Goal: Information Seeking & Learning: Find specific fact

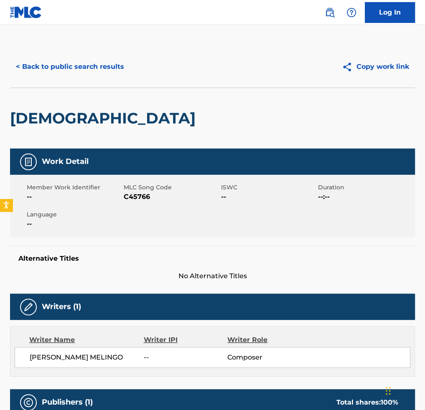
click at [207, 108] on div "[DEMOGRAPHIC_DATA]" at bounding box center [212, 118] width 405 height 61
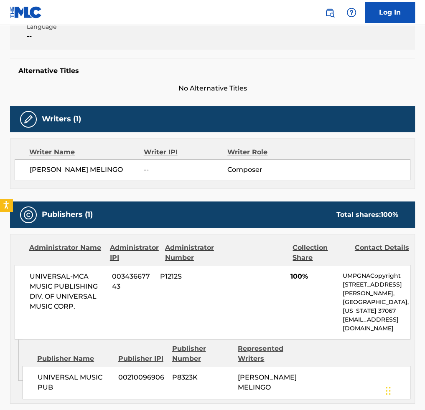
scroll to position [209, 0]
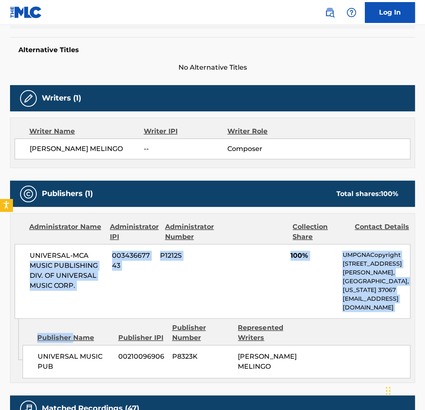
drag, startPoint x: 29, startPoint y: 266, endPoint x: 75, endPoint y: 329, distance: 77.7
click at [75, 329] on div "Administrator Name Administrator IPI Administrator Number Collection Share Cont…" at bounding box center [212, 298] width 405 height 170
click at [75, 329] on div "Publisher Name Publisher IPI Publisher Number Represented Writers" at bounding box center [216, 333] width 387 height 20
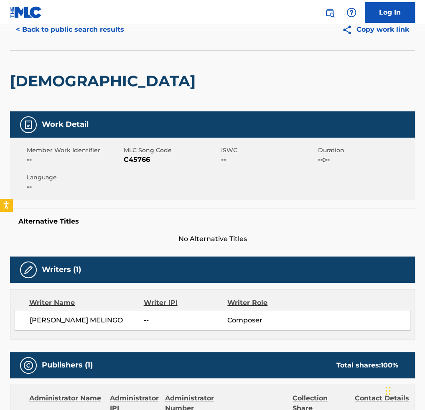
scroll to position [0, 0]
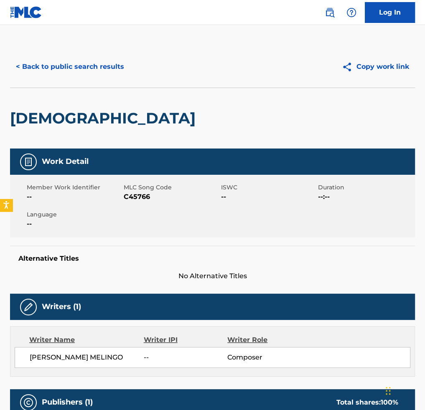
click at [85, 53] on div "< Back to public search results Copy work link" at bounding box center [212, 67] width 405 height 42
click at [83, 65] on button "< Back to public search results" at bounding box center [70, 66] width 120 height 21
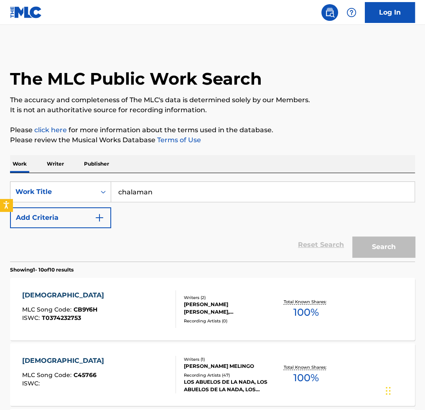
scroll to position [83, 0]
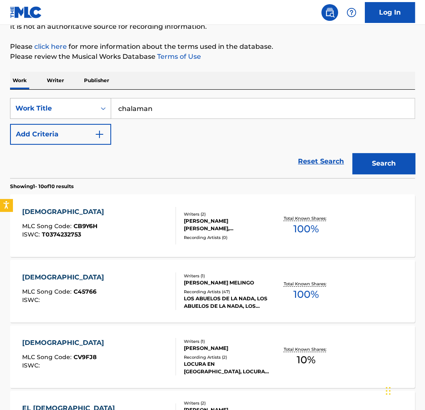
drag, startPoint x: 164, startPoint y: 114, endPoint x: 81, endPoint y: 111, distance: 82.3
click at [82, 111] on div "SearchWithCriteria046286e2-c322-4dc3-ace4-6fe319092c55 Work Title chalaman" at bounding box center [212, 108] width 405 height 21
type input "no se desesperen"
click at [352, 153] on button "Search" at bounding box center [383, 163] width 63 height 21
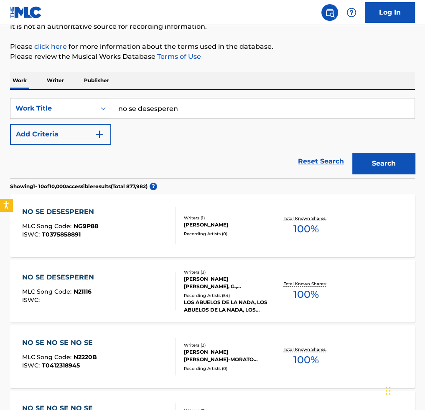
click at [253, 287] on div "[PERSON_NAME] [PERSON_NAME], G., [GEOGRAPHIC_DATA]" at bounding box center [228, 283] width 88 height 15
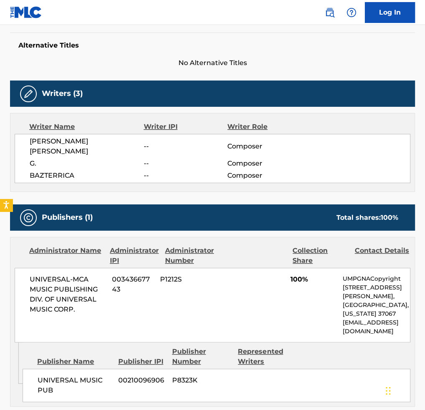
scroll to position [250, 0]
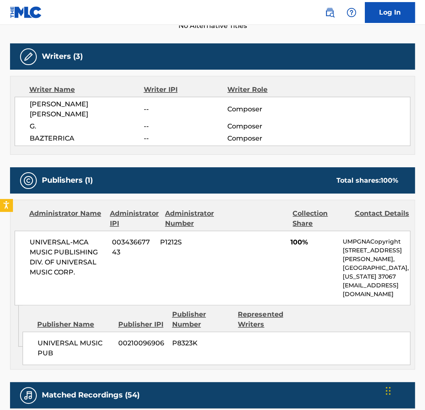
click at [189, 238] on span "P1212S" at bounding box center [188, 243] width 57 height 10
drag, startPoint x: 291, startPoint y: 233, endPoint x: 308, endPoint y: 230, distance: 17.8
click at [308, 238] on span "100%" at bounding box center [313, 243] width 46 height 10
click at [309, 238] on span "100%" at bounding box center [313, 243] width 46 height 10
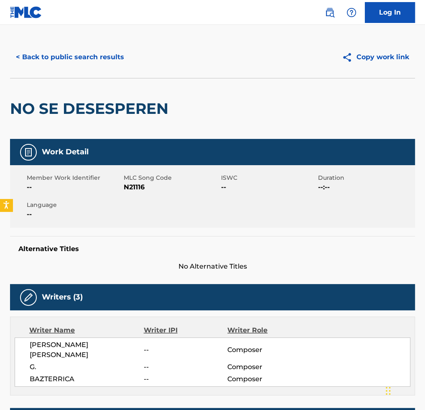
scroll to position [0, 0]
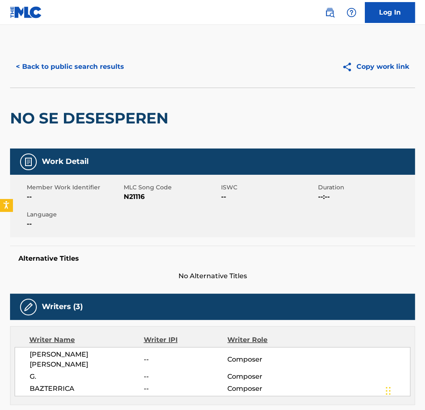
click at [110, 68] on button "< Back to public search results" at bounding box center [70, 66] width 120 height 21
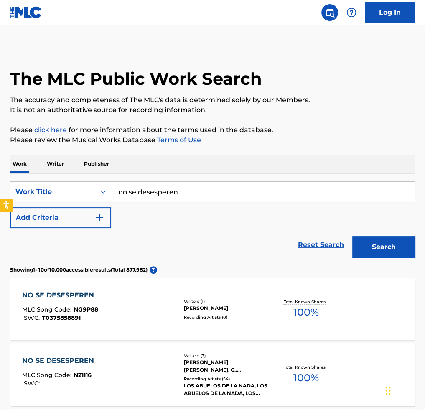
scroll to position [83, 0]
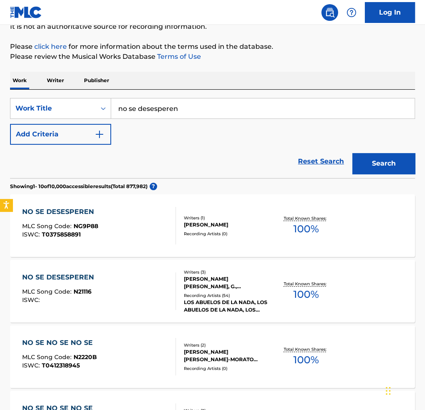
click at [212, 126] on div "SearchWithCriteria046286e2-c322-4dc3-ace4-6fe319092c55 Work Title no se desespe…" at bounding box center [212, 121] width 405 height 47
drag, startPoint x: 202, startPoint y: 108, endPoint x: 115, endPoint y: 113, distance: 87.0
click at [115, 113] on input "no se desesperen" at bounding box center [262, 109] width 303 height 20
paste input "No Te Enamores Nunca de Aquel Marinero Bengalí [1]"
click at [347, 113] on input "No Te Enamores Nunca de Aquel Marinero Bengalí [1]" at bounding box center [262, 109] width 303 height 20
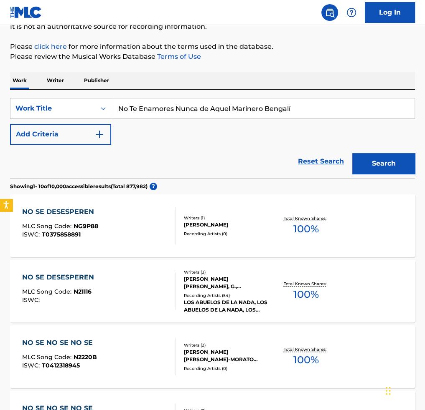
click at [352, 153] on button "Search" at bounding box center [383, 163] width 63 height 21
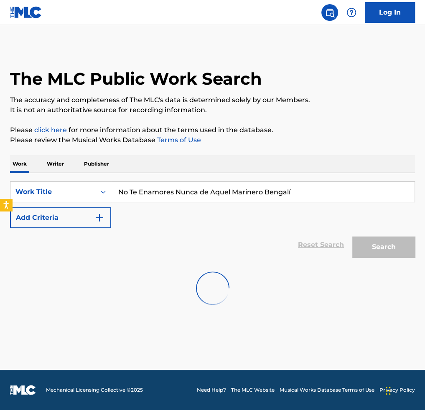
scroll to position [0, 0]
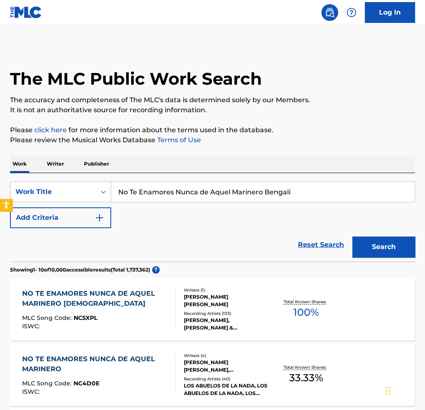
click at [226, 192] on input "No Te Enamores Nunca de Aquel Marinero Bengalí" at bounding box center [262, 192] width 303 height 20
paste input "unca de Aquel Marinero"
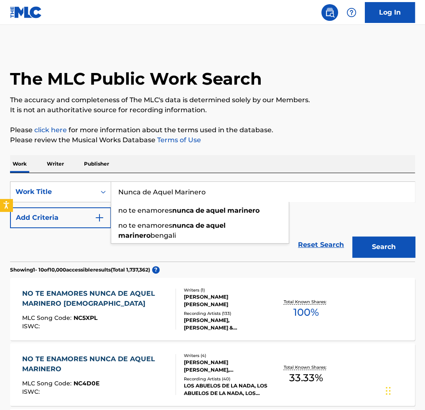
type input "Nunca de Aquel Marinero"
click at [352, 237] on button "Search" at bounding box center [383, 247] width 63 height 21
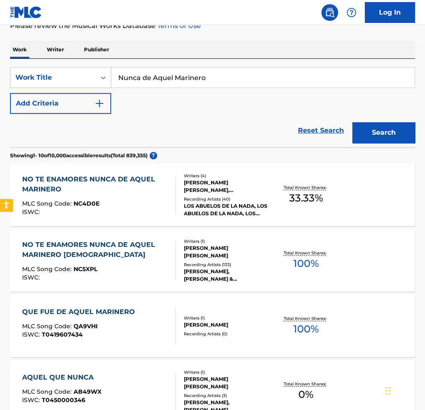
scroll to position [125, 0]
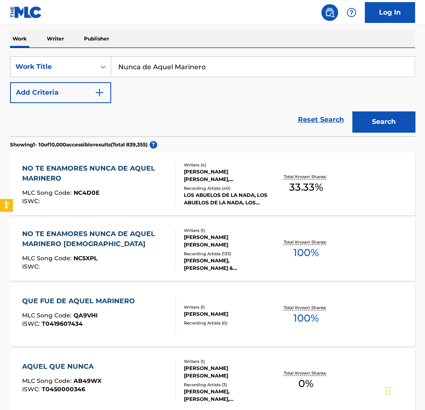
click at [145, 177] on div "NO TE ENAMORES NUNCA DE AQUEL MARINERO" at bounding box center [95, 174] width 147 height 20
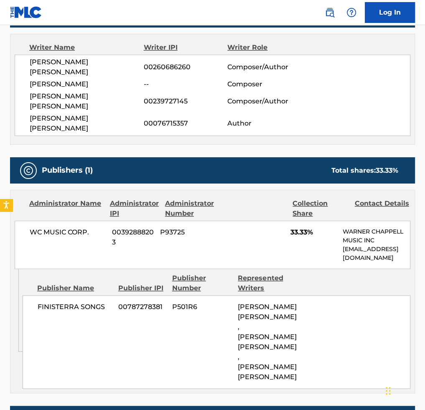
scroll to position [334, 0]
